Goal: Transaction & Acquisition: Purchase product/service

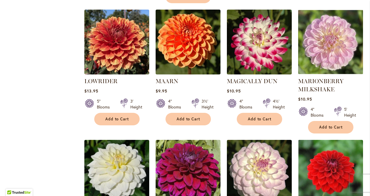
scroll to position [1980, 0]
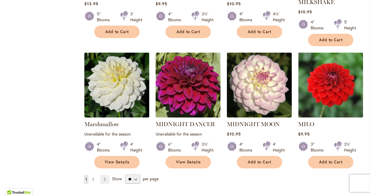
click at [93, 177] on span "2" at bounding box center [93, 179] width 2 height 4
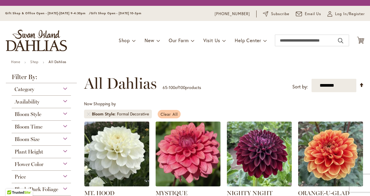
click at [165, 114] on span "Clear All" at bounding box center [169, 115] width 17 height 6
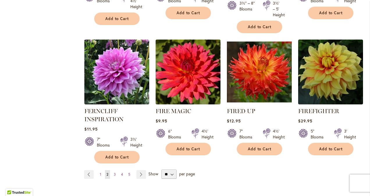
scroll to position [2008, 0]
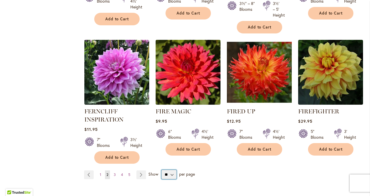
click at [171, 170] on select "** ** ** **" at bounding box center [169, 174] width 15 height 9
click at [162, 170] on select "** ** ** **" at bounding box center [169, 174] width 15 height 9
click at [100, 173] on span "1" at bounding box center [100, 175] width 1 height 4
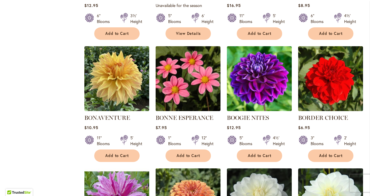
scroll to position [1462, 0]
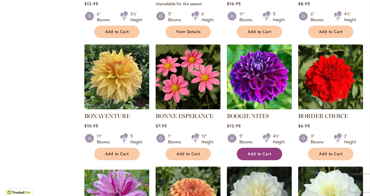
click at [268, 152] on span "Add to Cart" at bounding box center [260, 154] width 24 height 5
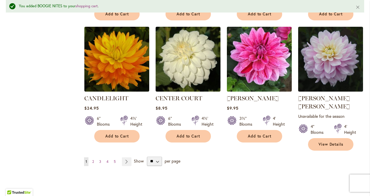
scroll to position [2001, 0]
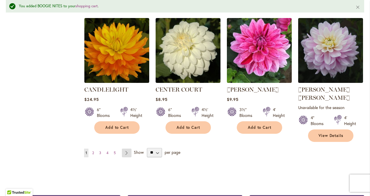
click at [126, 149] on link "Page Next" at bounding box center [127, 153] width 10 height 9
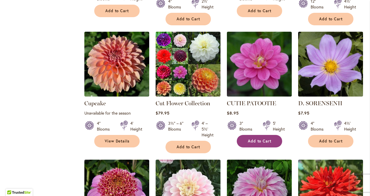
scroll to position [938, 0]
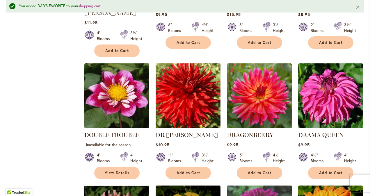
scroll to position [1462, 0]
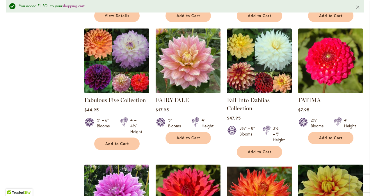
scroll to position [1986, 0]
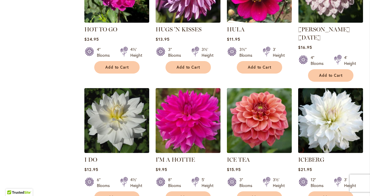
scroll to position [1980, 0]
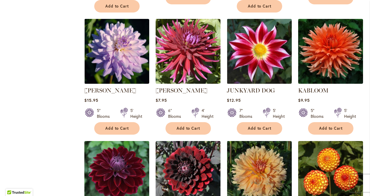
scroll to position [641, 0]
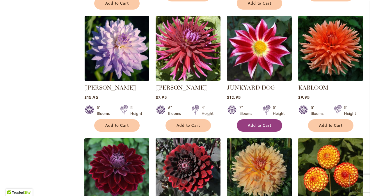
click at [250, 123] on span "Add to Cart" at bounding box center [260, 125] width 24 height 5
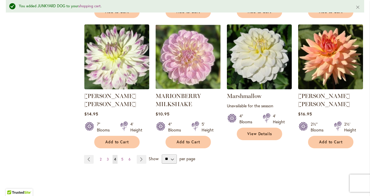
scroll to position [2053, 0]
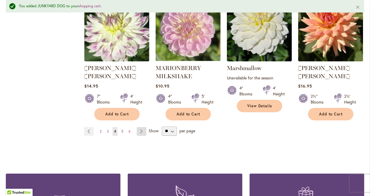
click at [140, 127] on link "Page Next" at bounding box center [142, 131] width 10 height 9
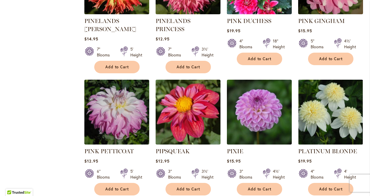
scroll to position [1957, 0]
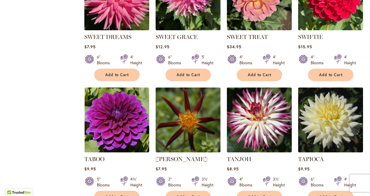
scroll to position [1579, 0]
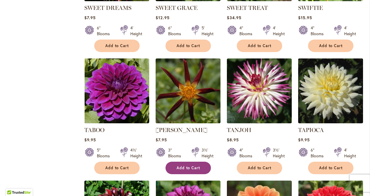
click at [187, 166] on span "Add to Cart" at bounding box center [189, 168] width 24 height 5
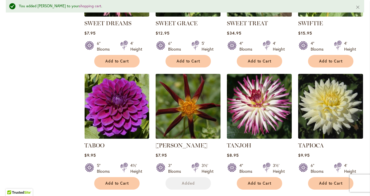
scroll to position [1594, 0]
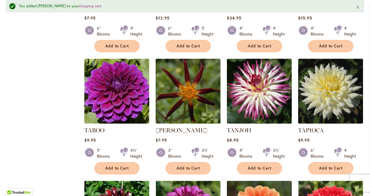
click at [121, 77] on img at bounding box center [117, 91] width 68 height 68
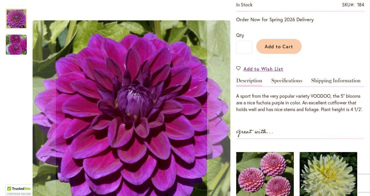
scroll to position [116, 0]
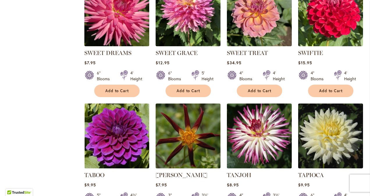
scroll to position [1601, 0]
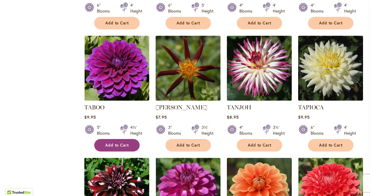
click at [114, 143] on span "Add to Cart" at bounding box center [117, 145] width 24 height 5
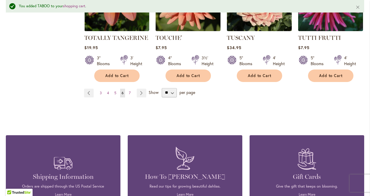
scroll to position [2053, 0]
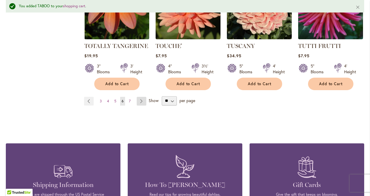
click at [141, 97] on link "Page Next" at bounding box center [142, 101] width 10 height 9
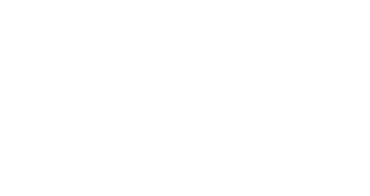
scroll to position [123, 0]
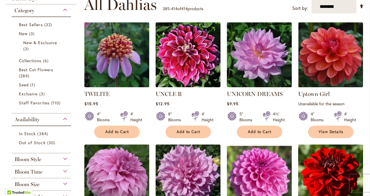
click at [118, 52] on img at bounding box center [117, 55] width 68 height 68
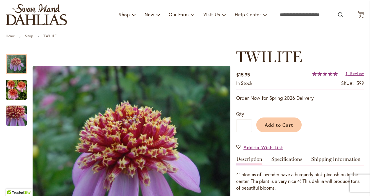
scroll to position [87, 0]
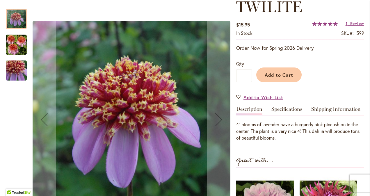
click at [21, 47] on img "TWILITE" at bounding box center [16, 44] width 21 height 21
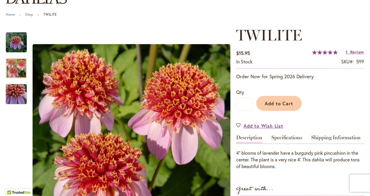
scroll to position [58, 0]
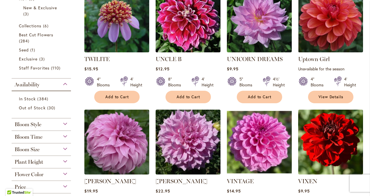
scroll to position [204, 0]
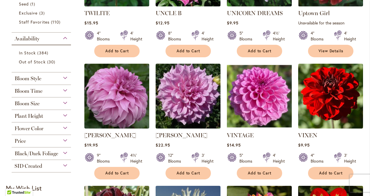
click at [65, 78] on div "Bloom Style" at bounding box center [41, 76] width 59 height 9
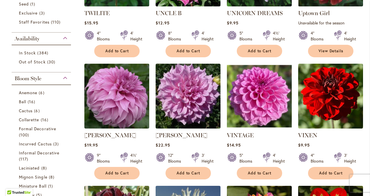
scroll to position [276, 0]
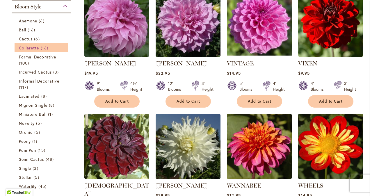
click at [25, 46] on span "Collarette" at bounding box center [29, 48] width 20 height 6
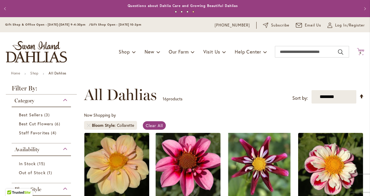
click at [360, 53] on span "6" at bounding box center [361, 53] width 2 height 4
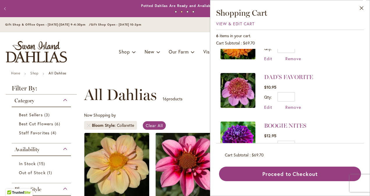
scroll to position [197, 0]
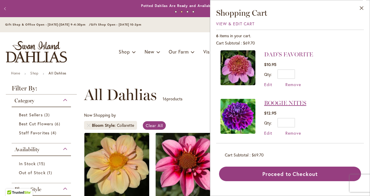
click at [294, 101] on link "BOOGIE NITES" at bounding box center [285, 103] width 42 height 7
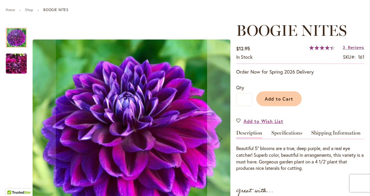
scroll to position [116, 0]
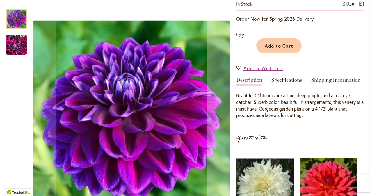
click at [14, 42] on img "BOOGIE NITES" at bounding box center [16, 45] width 21 height 28
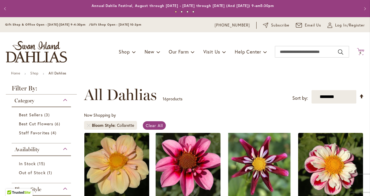
click at [358, 53] on span "6 6 items" at bounding box center [361, 53] width 6 height 3
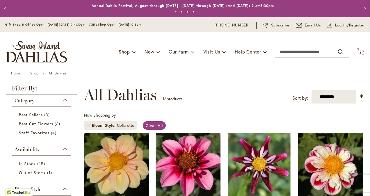
click at [357, 51] on icon at bounding box center [360, 51] width 7 height 7
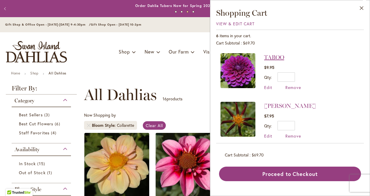
click at [275, 58] on link "TABOO" at bounding box center [274, 57] width 20 height 7
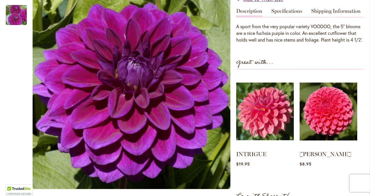
scroll to position [116, 0]
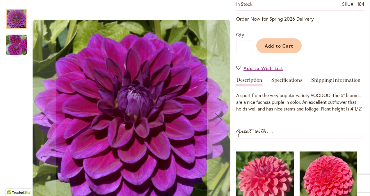
click at [22, 49] on img "TABOO" at bounding box center [16, 45] width 42 height 28
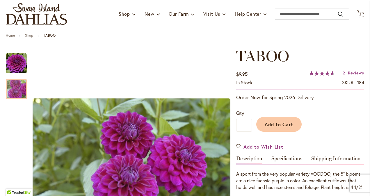
scroll to position [0, 0]
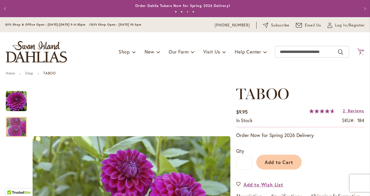
click at [359, 51] on icon at bounding box center [360, 51] width 7 height 7
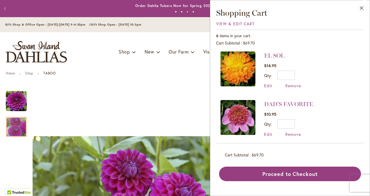
scroll to position [197, 0]
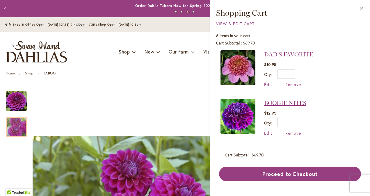
click at [297, 102] on link "BOOGIE NITES" at bounding box center [285, 103] width 42 height 7
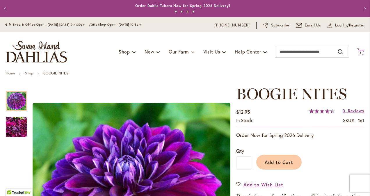
click at [359, 52] on icon "Cart .cls-1 { fill: #231f20; }" at bounding box center [360, 51] width 7 height 7
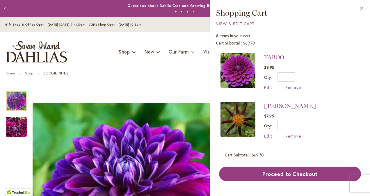
click at [292, 86] on span "Remove" at bounding box center [294, 88] width 16 height 6
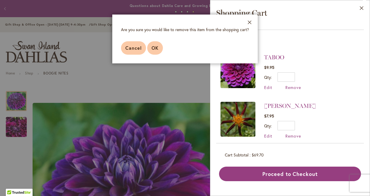
click at [158, 48] on span "OK" at bounding box center [155, 48] width 7 height 6
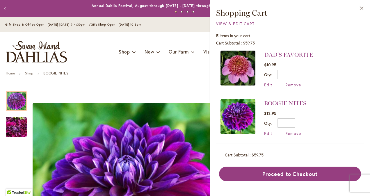
scroll to position [149, 0]
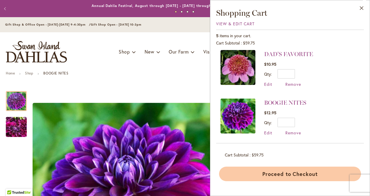
click at [296, 175] on button "Proceed to Checkout" at bounding box center [290, 174] width 142 height 15
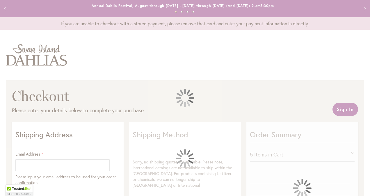
select select "**"
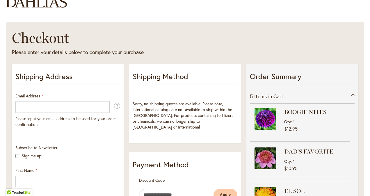
scroll to position [116, 0]
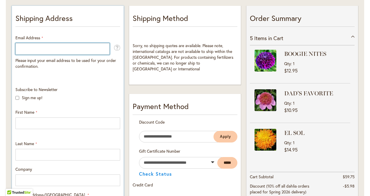
click at [20, 48] on input "Email Address" at bounding box center [62, 49] width 94 height 12
type input "**********"
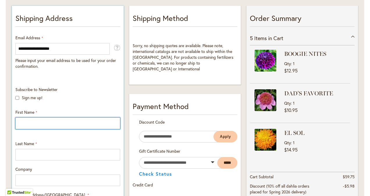
click at [29, 120] on input "First Name" at bounding box center [67, 124] width 105 height 12
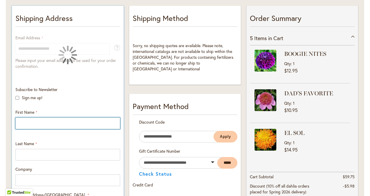
type input "******"
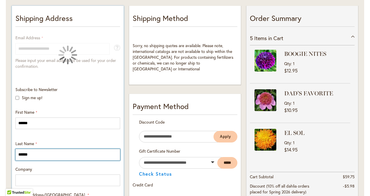
type input "**********"
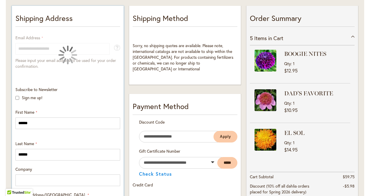
select select "**"
type input "******"
type input "*****"
type input "**********"
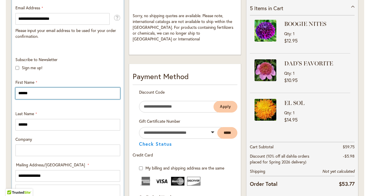
scroll to position [204, 0]
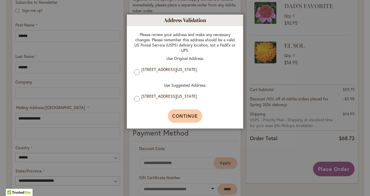
click at [178, 118] on span "Continue" at bounding box center [185, 116] width 26 height 6
type input "**********"
type input "******"
type input "**********"
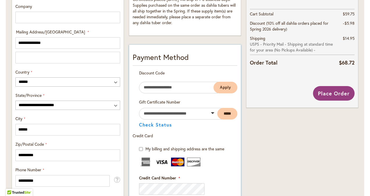
scroll to position [211, 0]
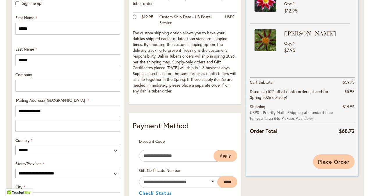
click at [330, 165] on button "Place Order" at bounding box center [334, 162] width 42 height 15
